Goal: Information Seeking & Learning: Learn about a topic

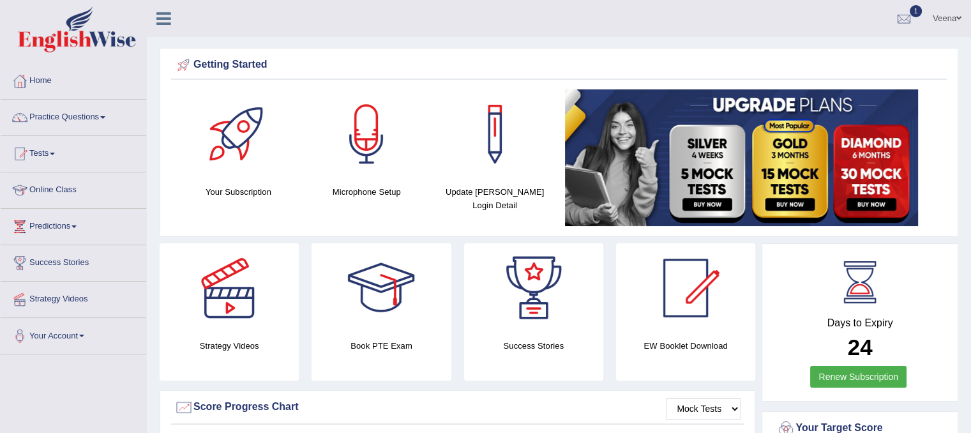
click at [54, 158] on link "Tests" at bounding box center [74, 152] width 146 height 32
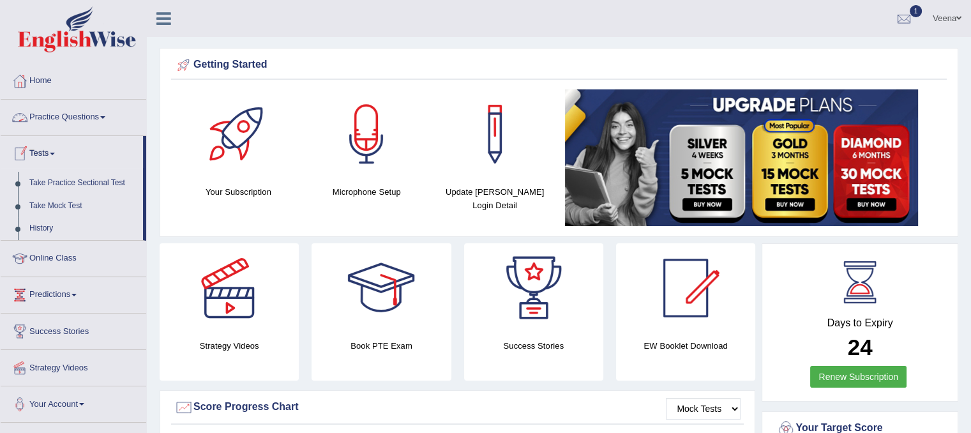
click at [67, 117] on link "Practice Questions" at bounding box center [74, 116] width 146 height 32
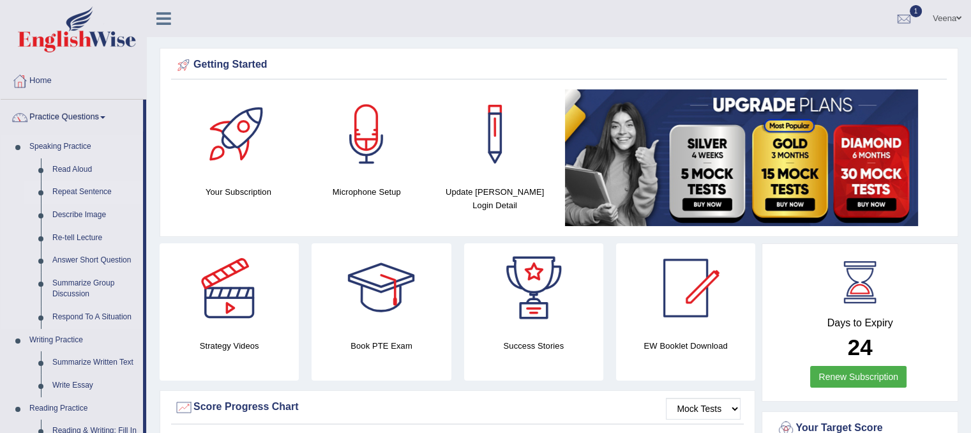
click at [71, 188] on link "Repeat Sentence" at bounding box center [95, 192] width 96 height 23
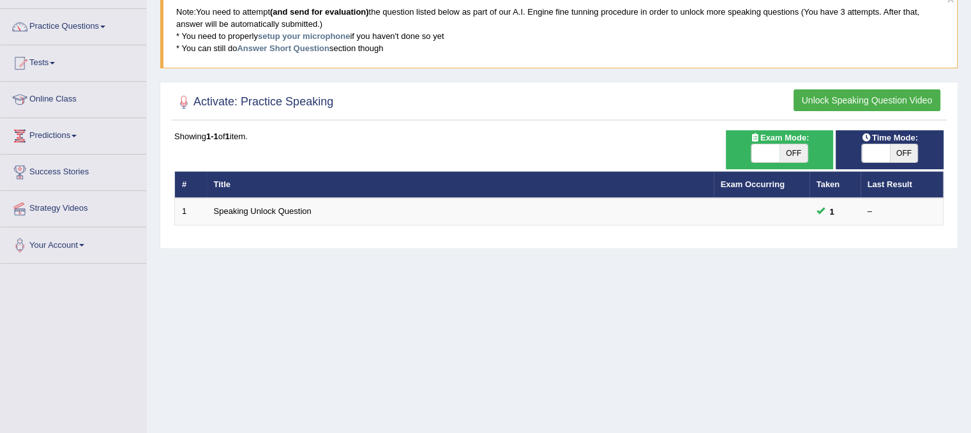
scroll to position [91, 0]
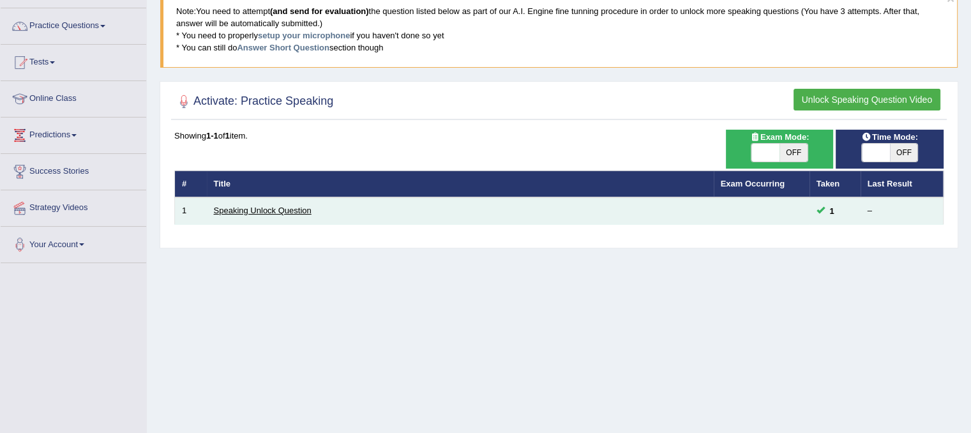
click at [272, 207] on link "Speaking Unlock Question" at bounding box center [263, 211] width 98 height 10
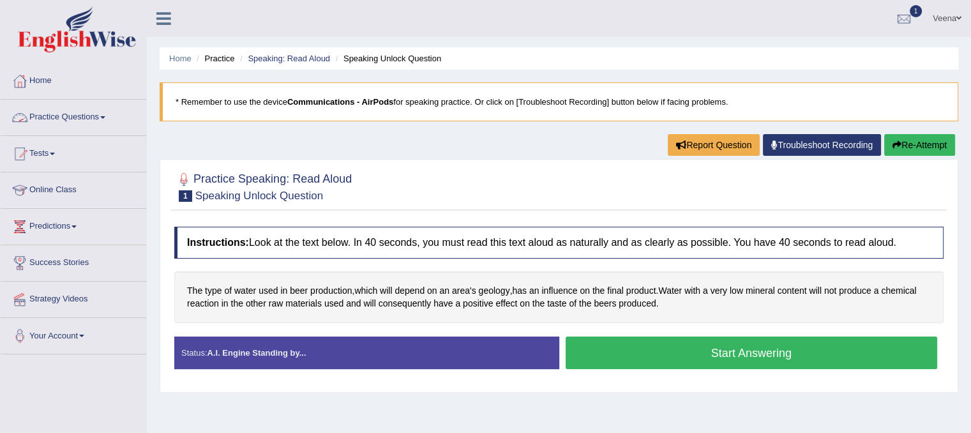
click at [105, 116] on span at bounding box center [102, 117] width 5 height 3
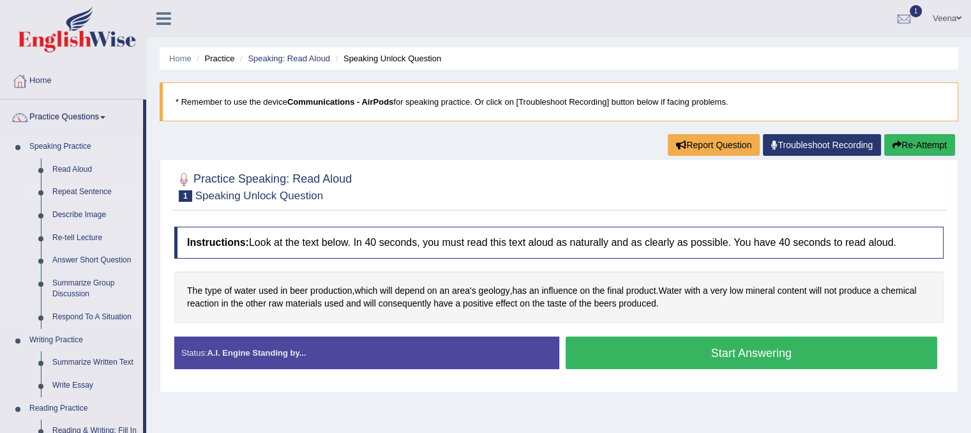
click at [87, 193] on link "Repeat Sentence" at bounding box center [95, 192] width 96 height 23
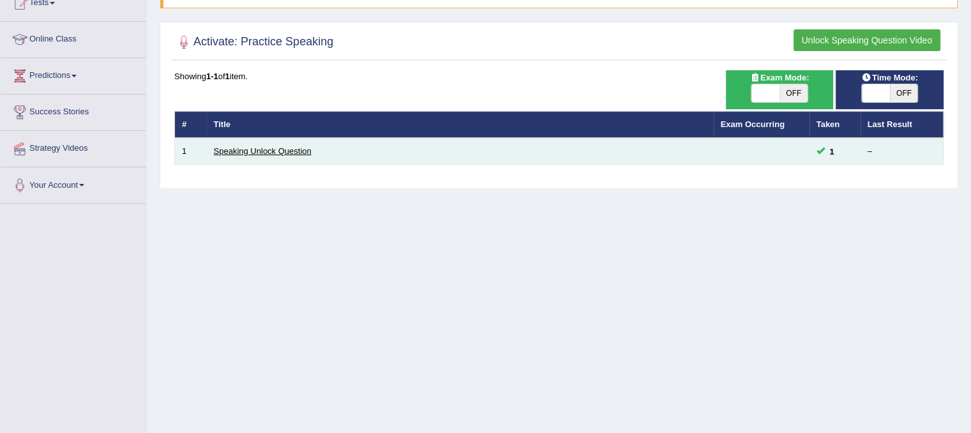
scroll to position [151, 0]
click at [255, 149] on link "Speaking Unlock Question" at bounding box center [263, 151] width 98 height 10
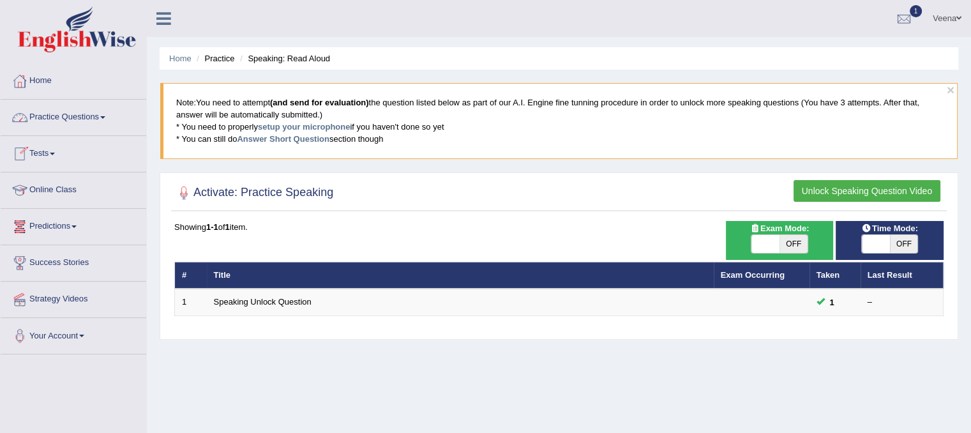
click at [105, 119] on link "Practice Questions" at bounding box center [74, 116] width 146 height 32
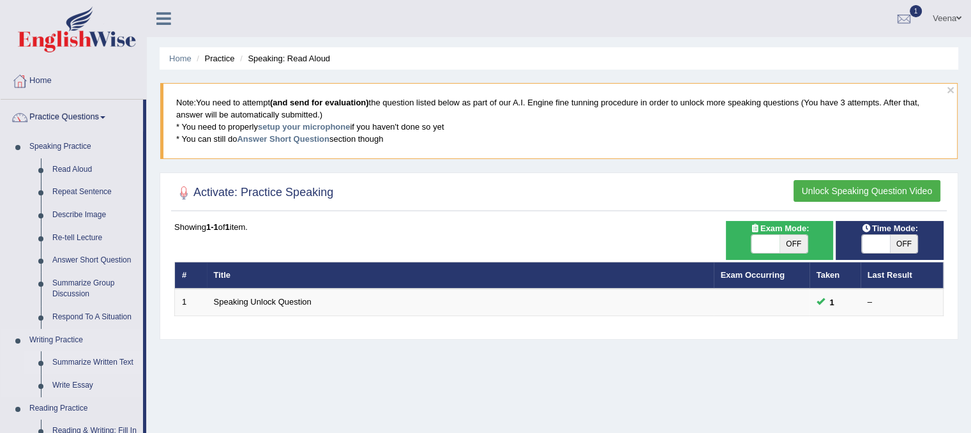
click at [82, 361] on link "Summarize Written Text" at bounding box center [95, 362] width 96 height 23
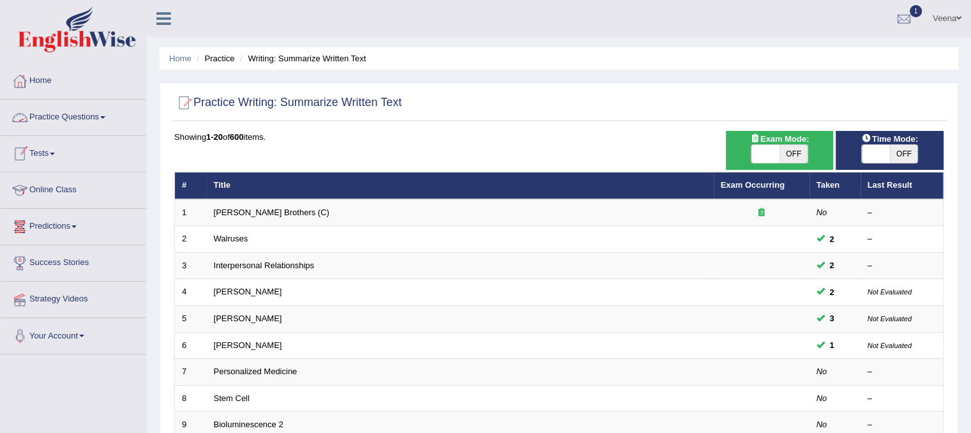
click at [98, 119] on link "Practice Questions" at bounding box center [74, 116] width 146 height 32
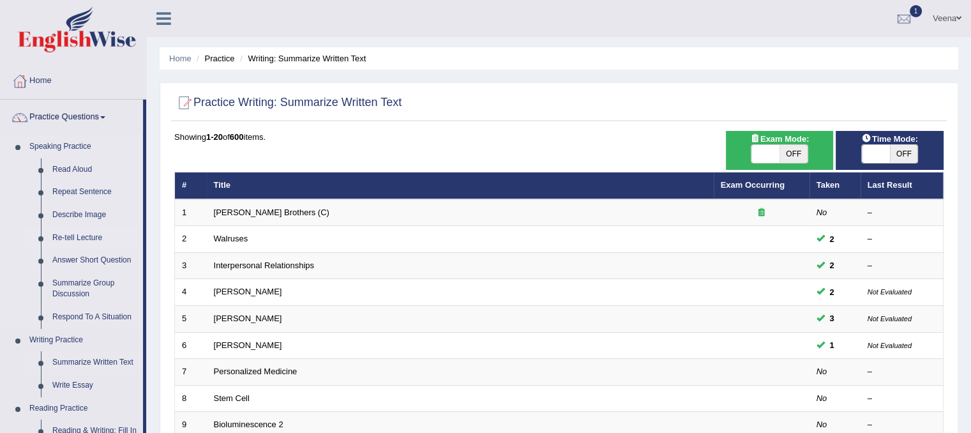
click at [66, 234] on link "Re-tell Lecture" at bounding box center [95, 238] width 96 height 23
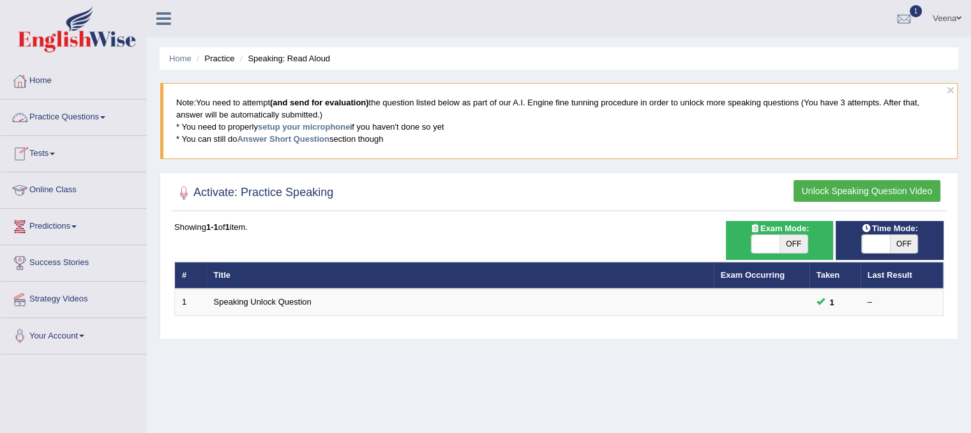
click at [107, 120] on link "Practice Questions" at bounding box center [74, 116] width 146 height 32
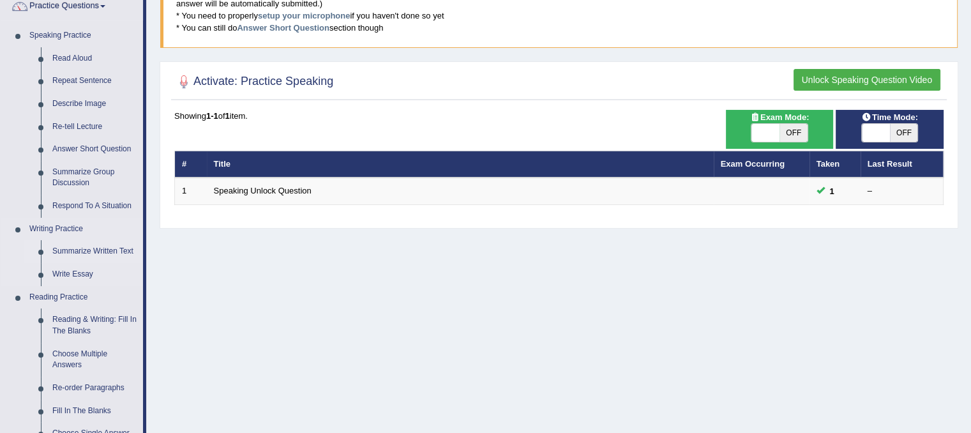
scroll to position [122, 0]
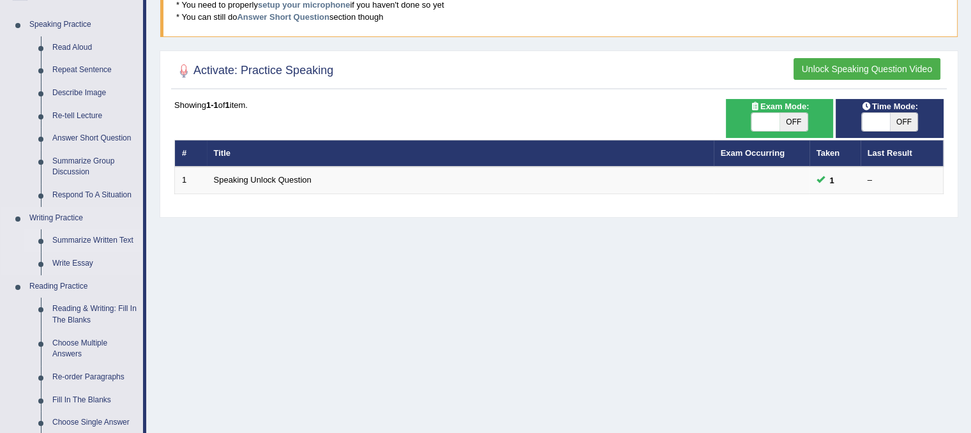
click at [66, 354] on link "Choose Multiple Answers" at bounding box center [95, 349] width 96 height 34
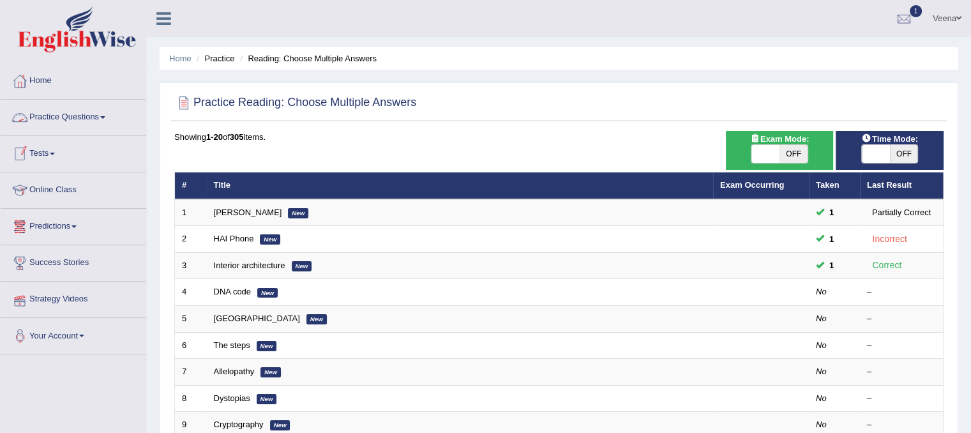
click at [104, 117] on link "Practice Questions" at bounding box center [74, 116] width 146 height 32
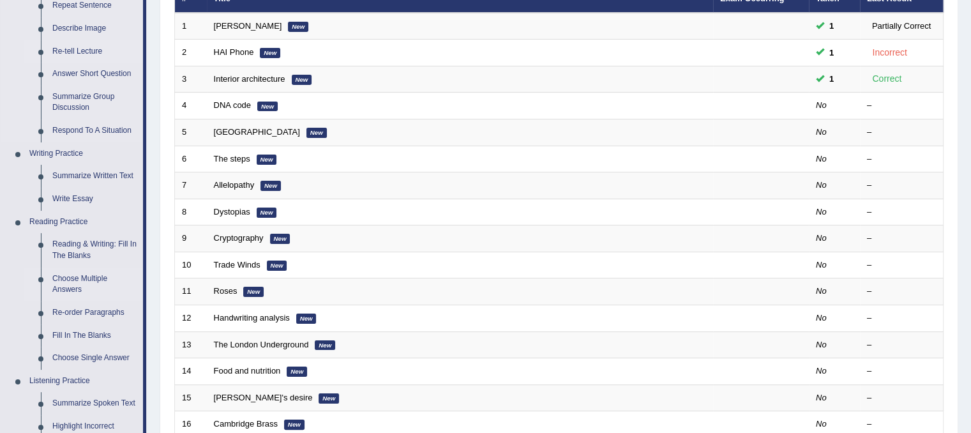
scroll to position [189, 0]
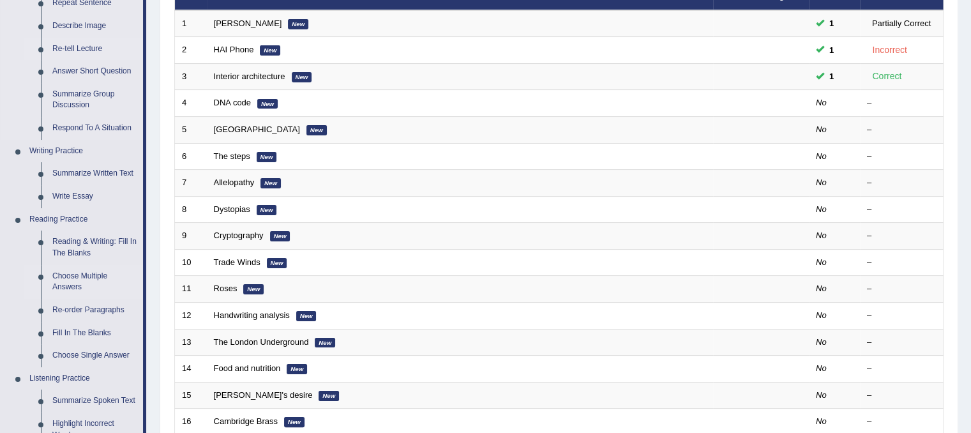
click at [50, 243] on link "Reading & Writing: Fill In The Blanks" at bounding box center [95, 247] width 96 height 34
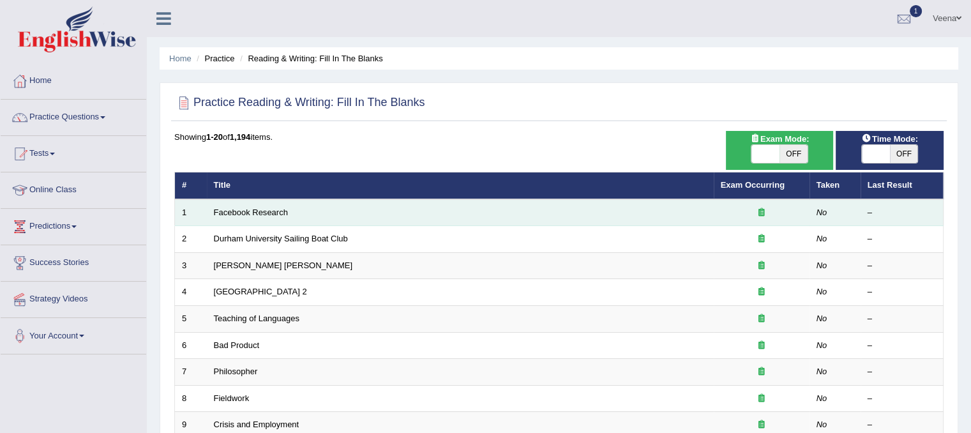
click at [241, 218] on td "Facebook Research" at bounding box center [460, 212] width 507 height 27
click at [244, 213] on link "Facebook Research" at bounding box center [251, 212] width 74 height 10
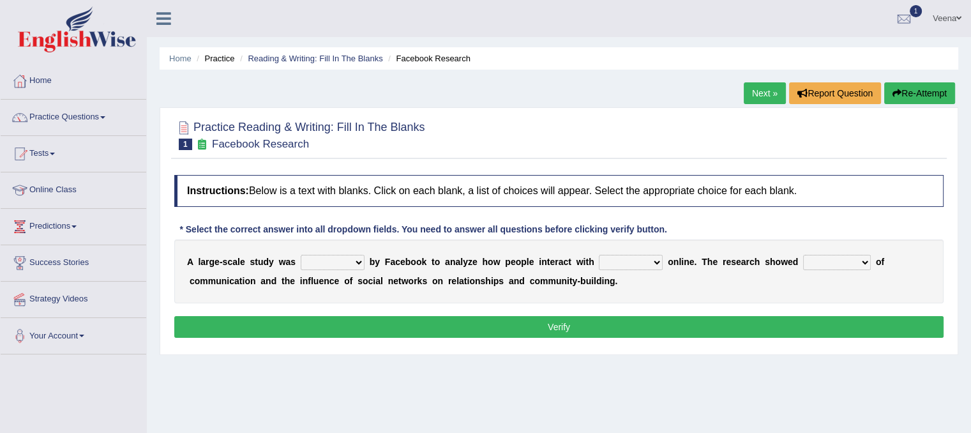
click at [359, 260] on select "surveyed had asked made" at bounding box center [333, 262] width 64 height 15
select select "surveyed"
click at [301, 255] on select "surveyed had asked made" at bounding box center [333, 262] width 64 height 15
click at [656, 264] on select "together all each other another" at bounding box center [631, 262] width 64 height 15
select select "each other"
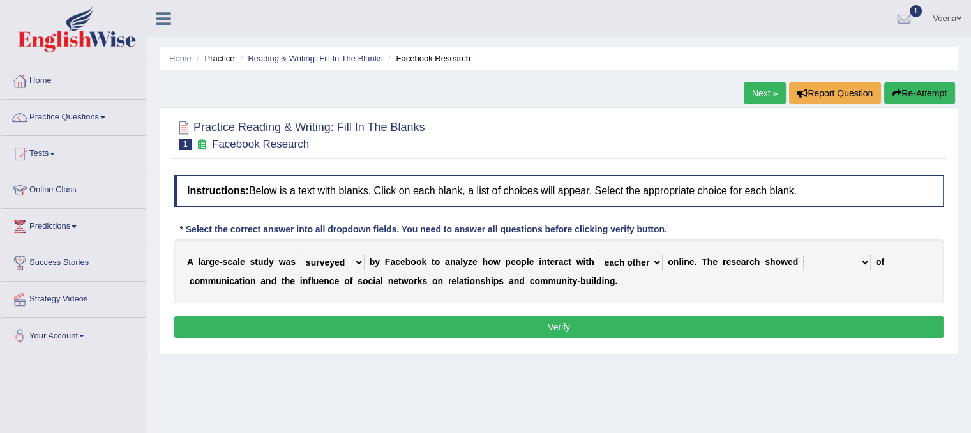
click at [599, 255] on select "together all each other another" at bounding box center [631, 262] width 64 height 15
click at [862, 256] on select "advantages standards fellowships patterns" at bounding box center [837, 262] width 68 height 15
select select "advantages"
click at [803, 255] on select "advantages standards fellowships patterns" at bounding box center [837, 262] width 68 height 15
click at [811, 324] on button "Verify" at bounding box center [558, 327] width 769 height 22
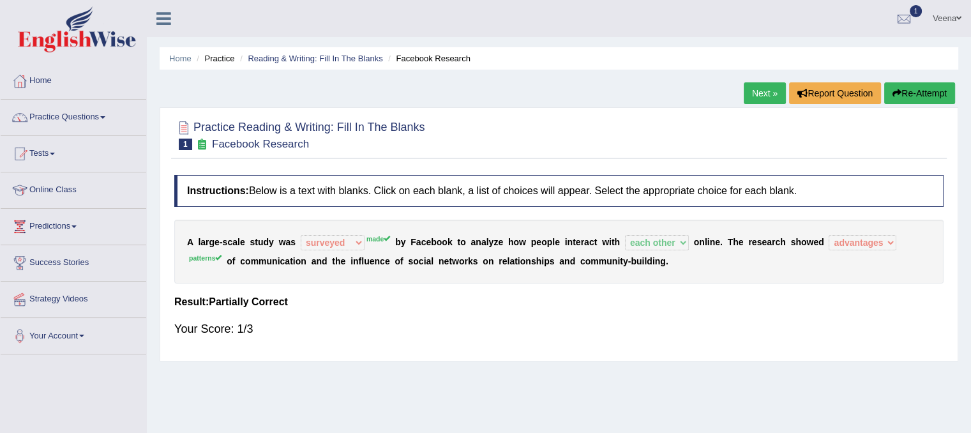
click at [761, 99] on link "Next »" at bounding box center [765, 93] width 42 height 22
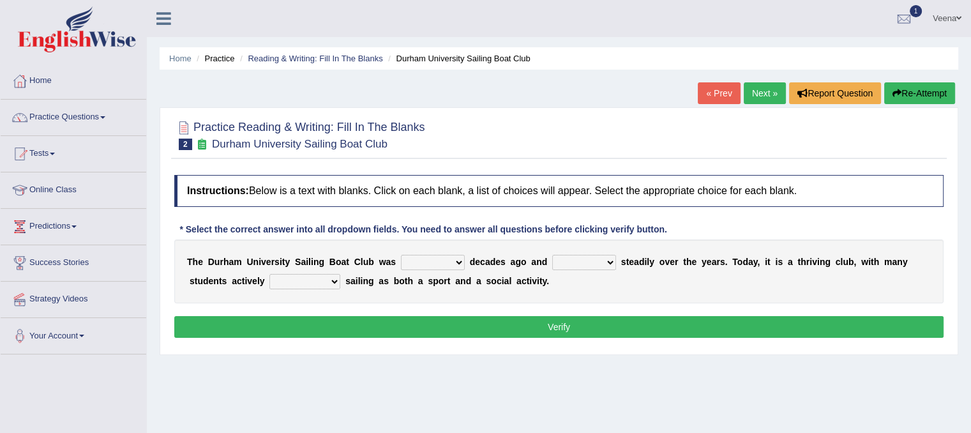
click at [455, 260] on select "found fund founded find" at bounding box center [433, 262] width 64 height 15
select select "founded"
click at [401, 255] on select "found fund founded find" at bounding box center [433, 262] width 64 height 15
click at [606, 261] on select "grow growing has grown grown" at bounding box center [584, 262] width 64 height 15
select select "has grown"
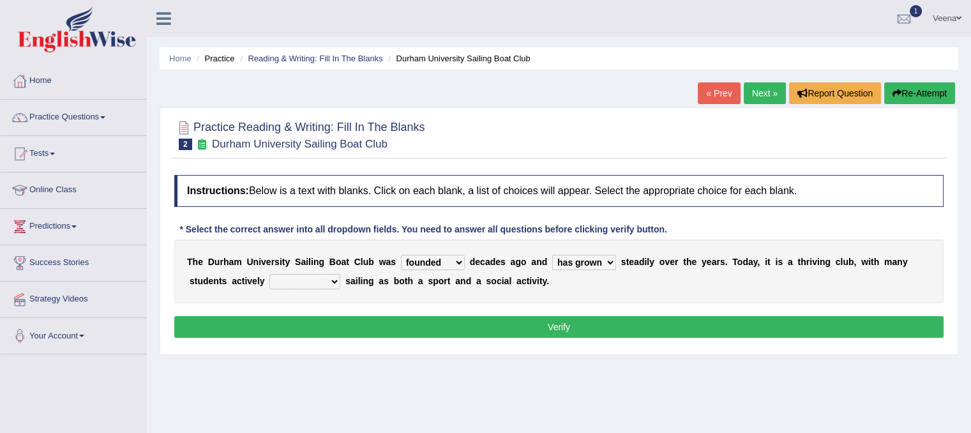
click at [552, 255] on select "grow growing has grown grown" at bounding box center [584, 262] width 64 height 15
click at [332, 278] on select "enjoy enjoyed are enjoying enjoying" at bounding box center [304, 281] width 71 height 15
select select "enjoying"
click at [269, 274] on select "enjoy enjoyed are enjoying enjoying" at bounding box center [304, 281] width 71 height 15
click at [347, 322] on button "Verify" at bounding box center [558, 327] width 769 height 22
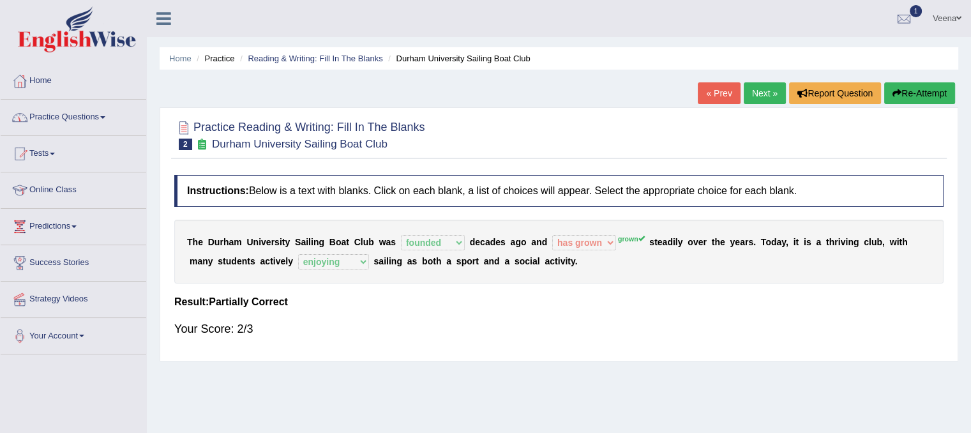
click at [107, 110] on link "Practice Questions" at bounding box center [74, 116] width 146 height 32
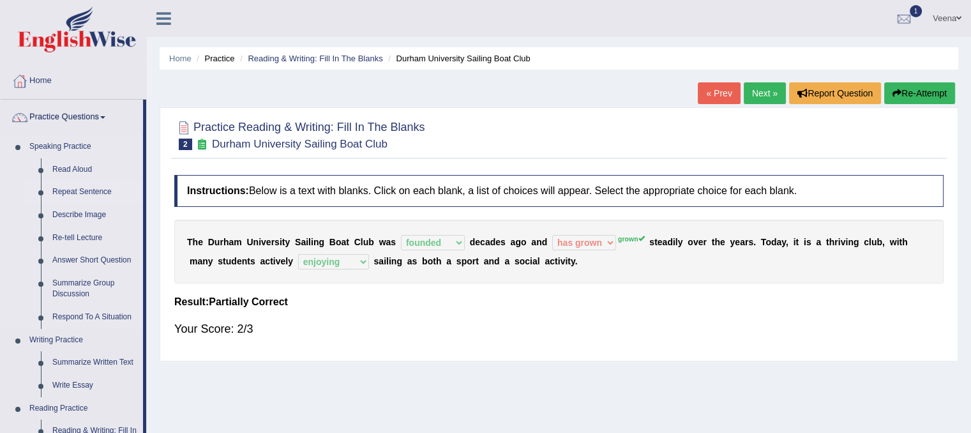
click at [77, 195] on link "Repeat Sentence" at bounding box center [95, 192] width 96 height 23
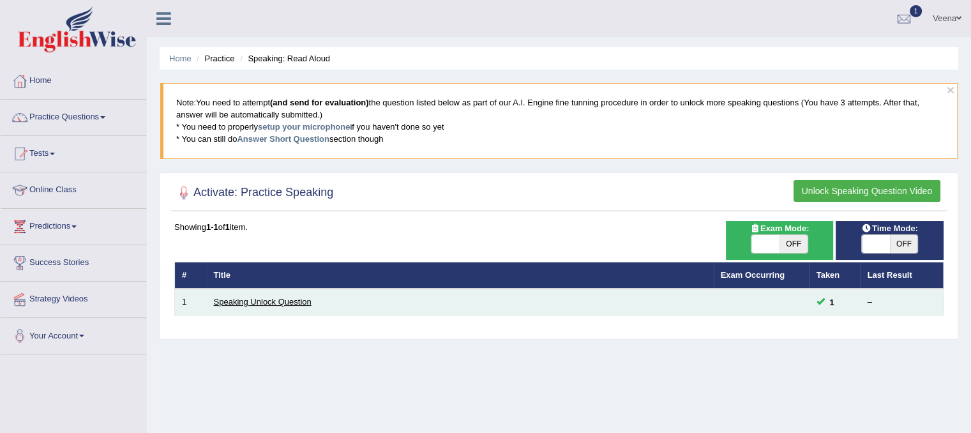
click at [241, 297] on link "Speaking Unlock Question" at bounding box center [263, 302] width 98 height 10
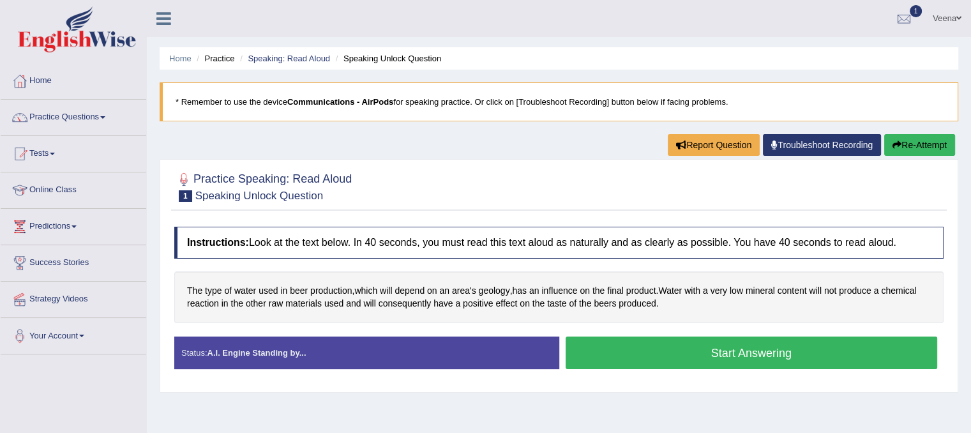
click at [596, 354] on button "Start Answering" at bounding box center [752, 352] width 372 height 33
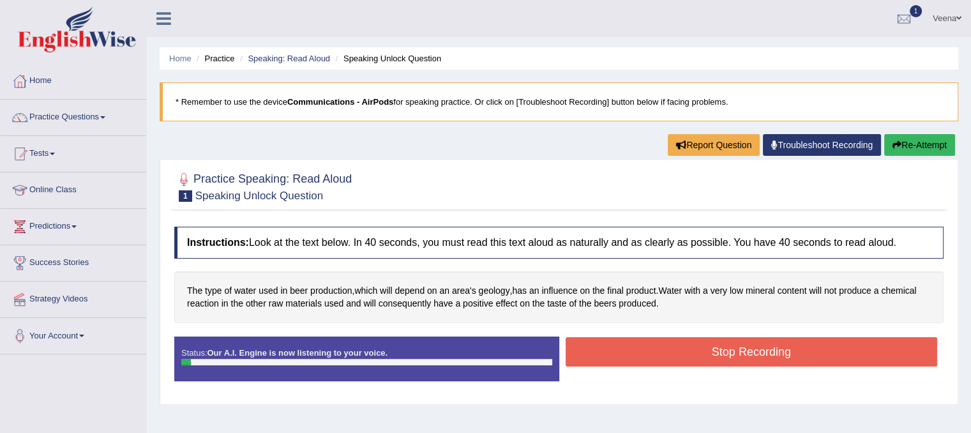
click at [596, 354] on button "Stop Recording" at bounding box center [752, 351] width 372 height 29
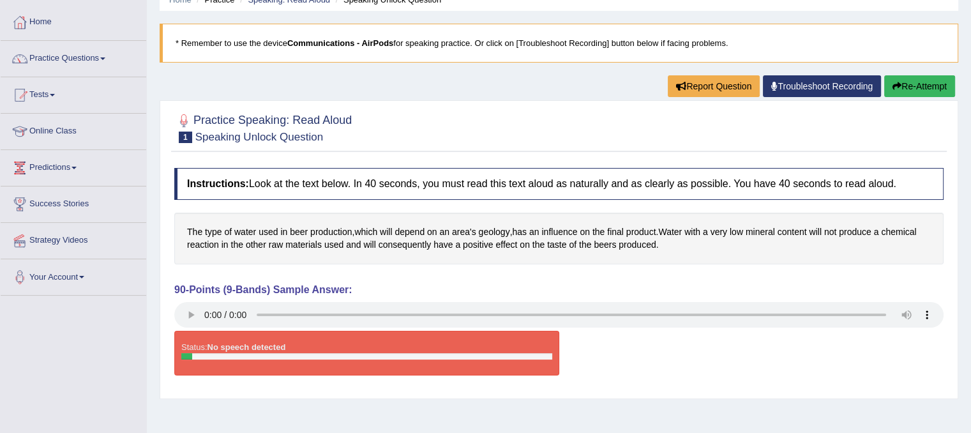
scroll to position [56, 0]
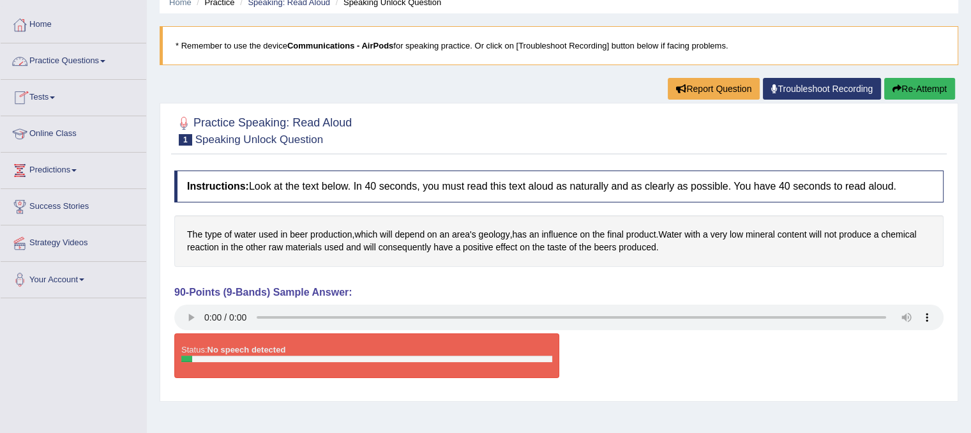
click at [105, 60] on span at bounding box center [102, 61] width 5 height 3
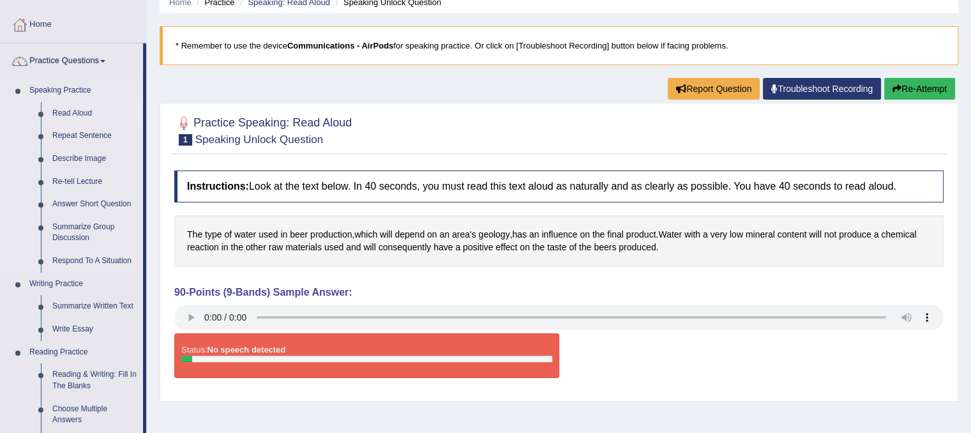
click at [87, 110] on link "Read Aloud" at bounding box center [95, 113] width 96 height 23
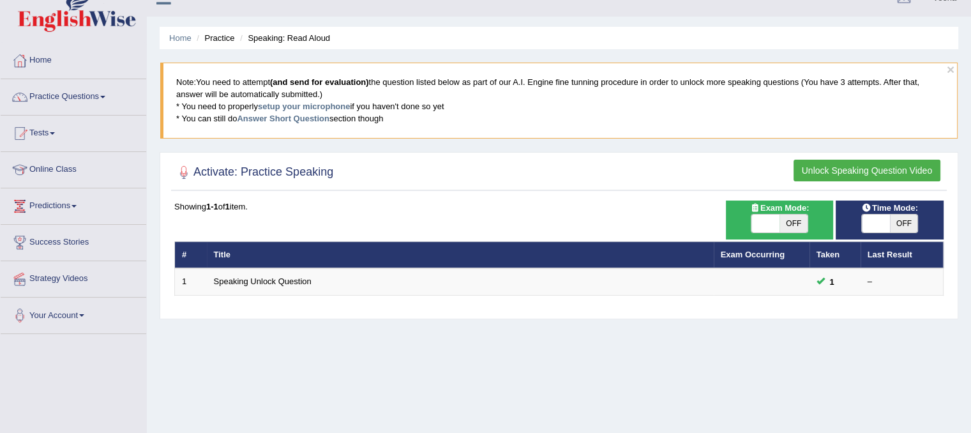
scroll to position [13, 0]
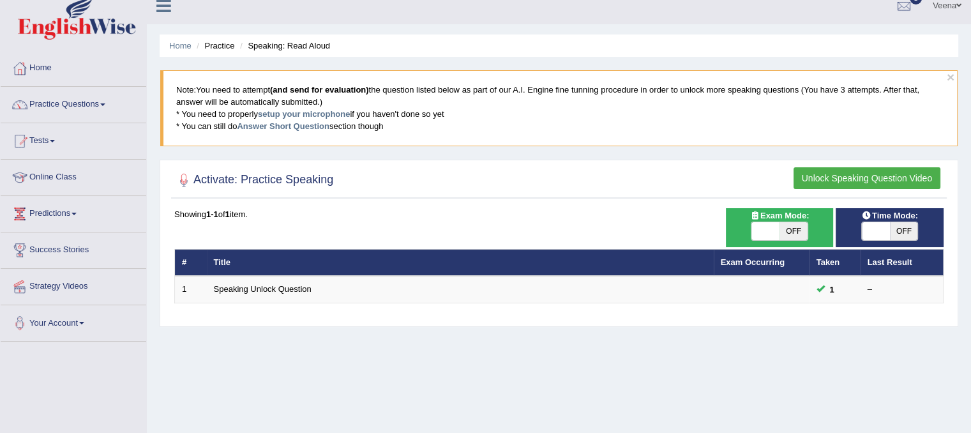
click at [854, 174] on button "Unlock Speaking Question Video" at bounding box center [866, 178] width 147 height 22
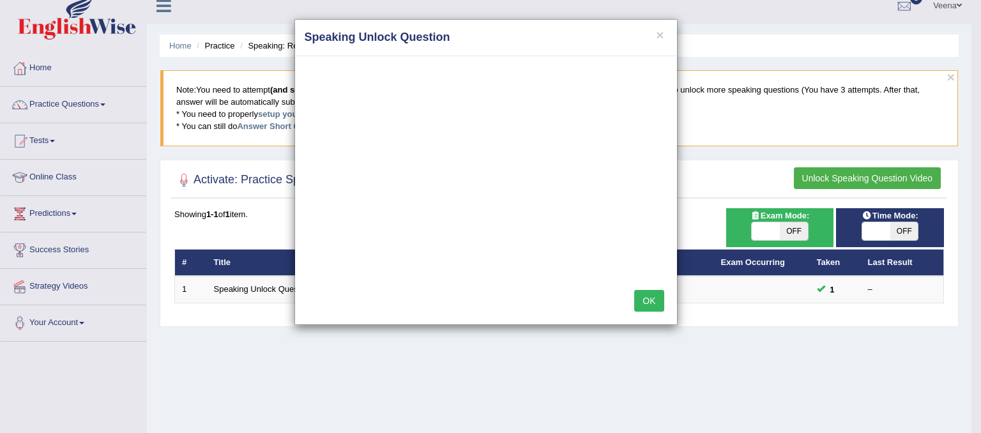
click at [646, 292] on button "OK" at bounding box center [648, 301] width 29 height 22
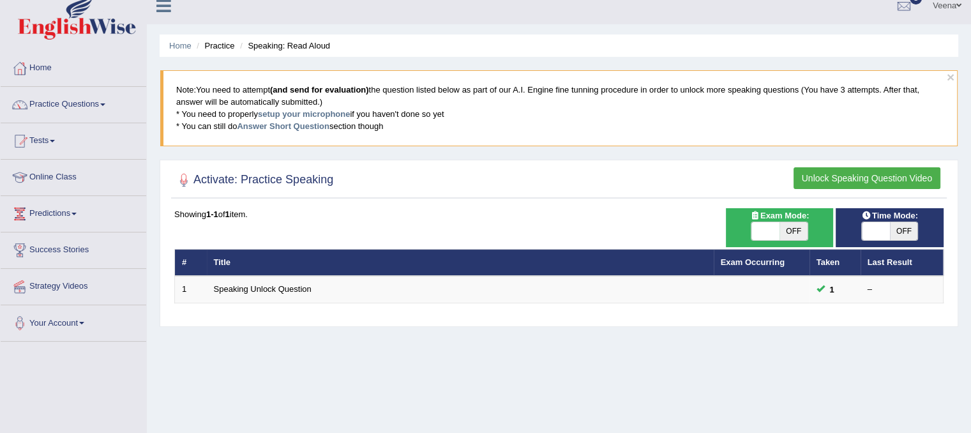
click at [812, 179] on button "Unlock Speaking Question Video" at bounding box center [866, 178] width 147 height 22
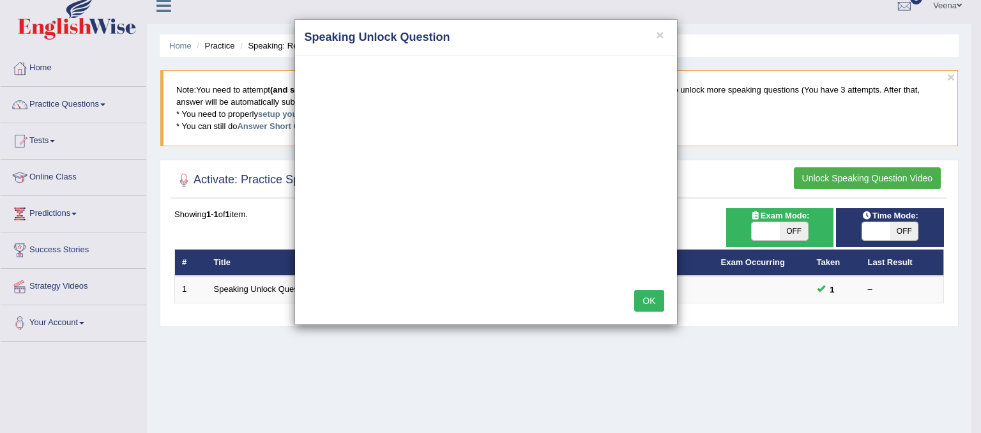
click at [643, 302] on button "OK" at bounding box center [648, 301] width 29 height 22
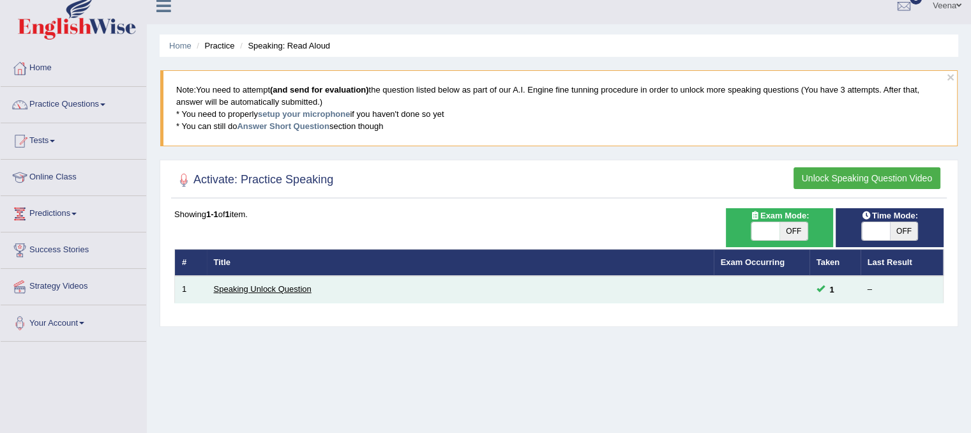
click at [267, 288] on link "Speaking Unlock Question" at bounding box center [263, 289] width 98 height 10
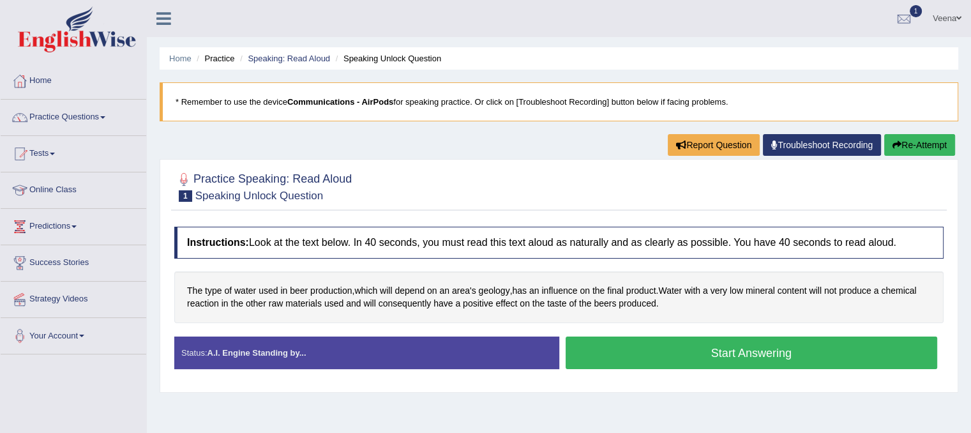
click at [626, 349] on button "Start Answering" at bounding box center [752, 352] width 372 height 33
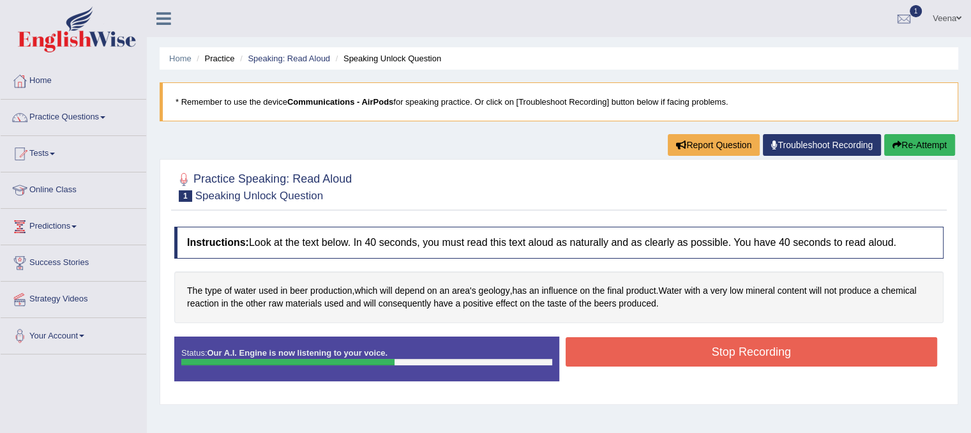
click at [626, 350] on button "Stop Recording" at bounding box center [752, 351] width 372 height 29
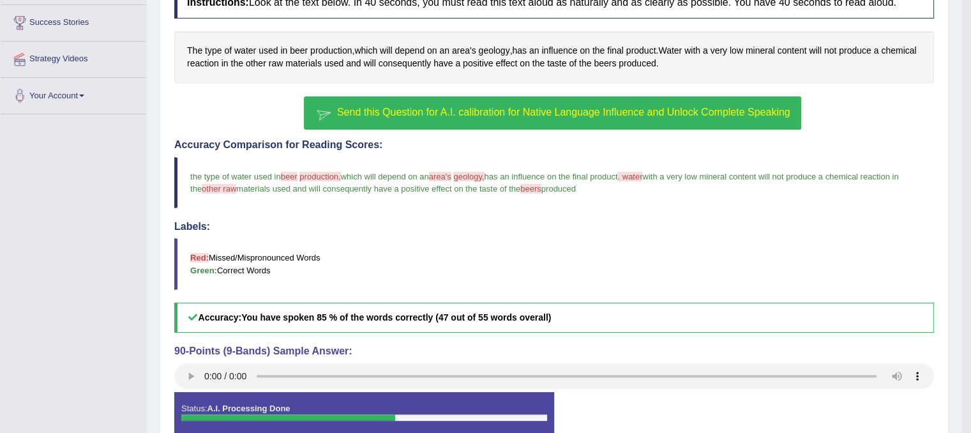
scroll to position [240, 0]
click at [567, 109] on span "Send this Question for A.I. calibration for Native Language Influence and Unloc…" at bounding box center [563, 112] width 453 height 11
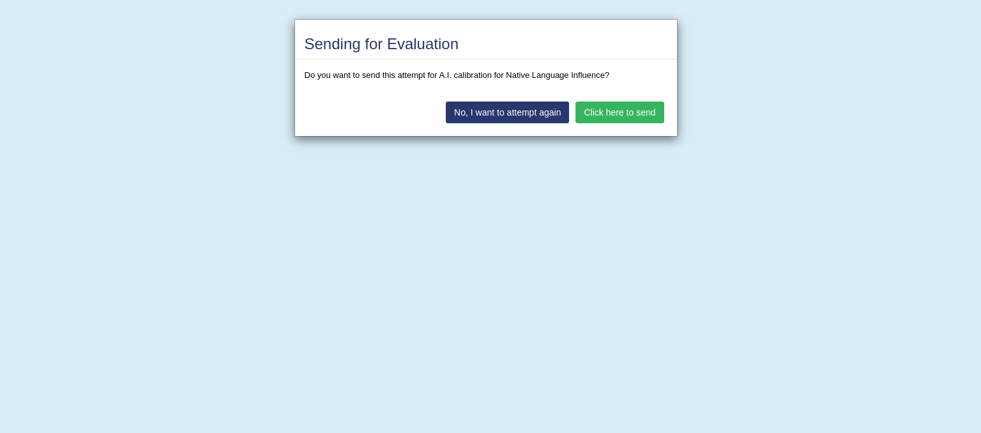
click at [603, 116] on button "Click here to send" at bounding box center [619, 113] width 88 height 22
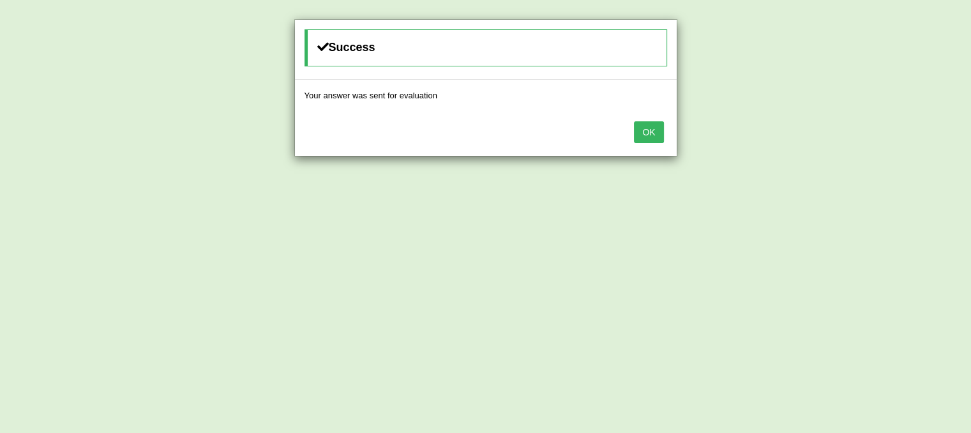
click at [647, 133] on button "OK" at bounding box center [648, 132] width 29 height 22
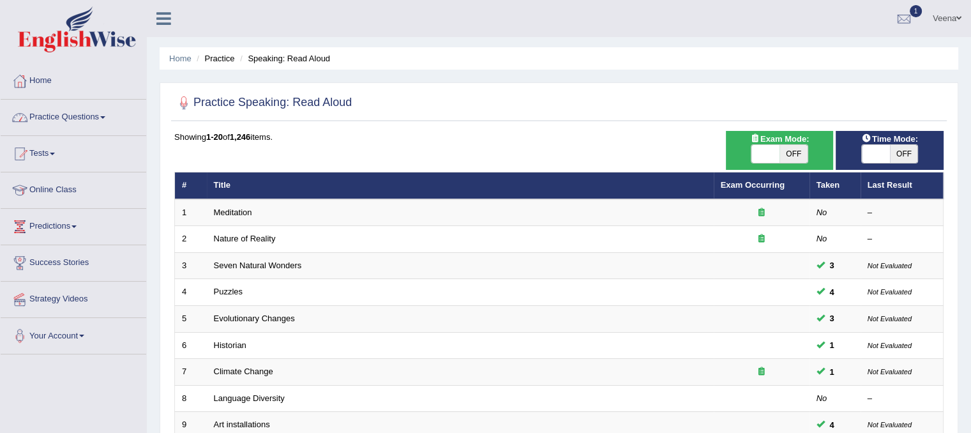
click at [103, 114] on link "Practice Questions" at bounding box center [74, 116] width 146 height 32
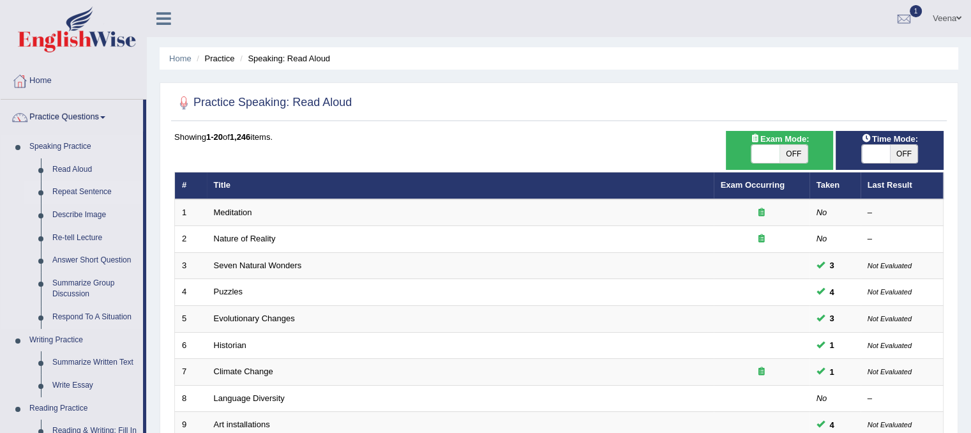
click at [100, 192] on link "Repeat Sentence" at bounding box center [95, 192] width 96 height 23
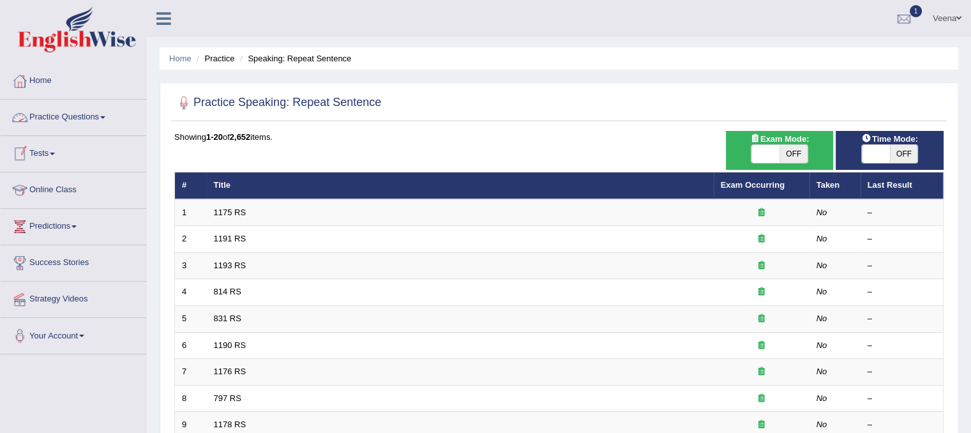
click at [102, 114] on link "Practice Questions" at bounding box center [74, 116] width 146 height 32
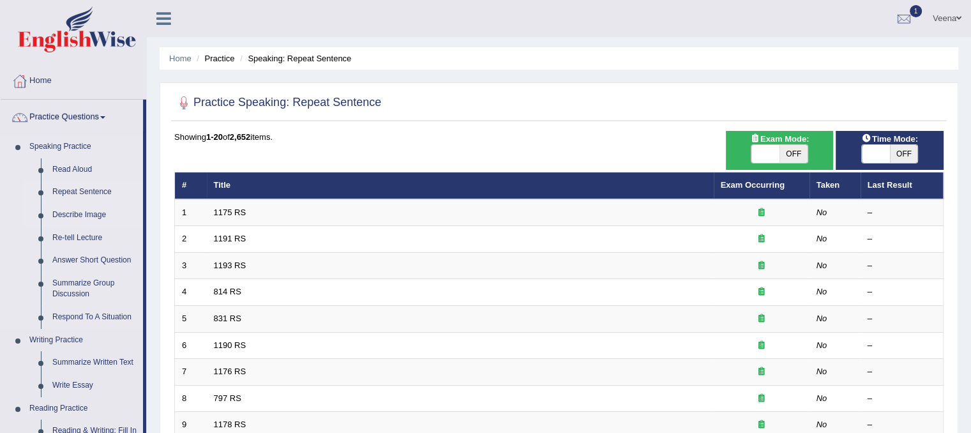
click at [98, 218] on link "Describe Image" at bounding box center [95, 215] width 96 height 23
